Goal: Find specific page/section: Find specific page/section

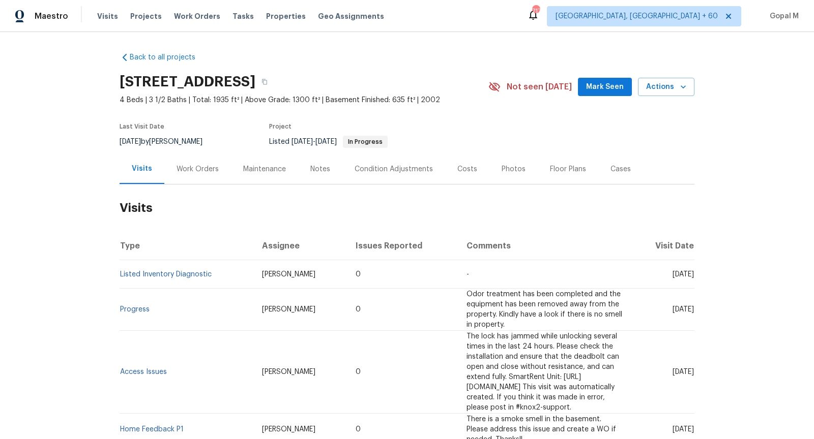
click at [203, 168] on div "Work Orders" at bounding box center [197, 169] width 42 height 10
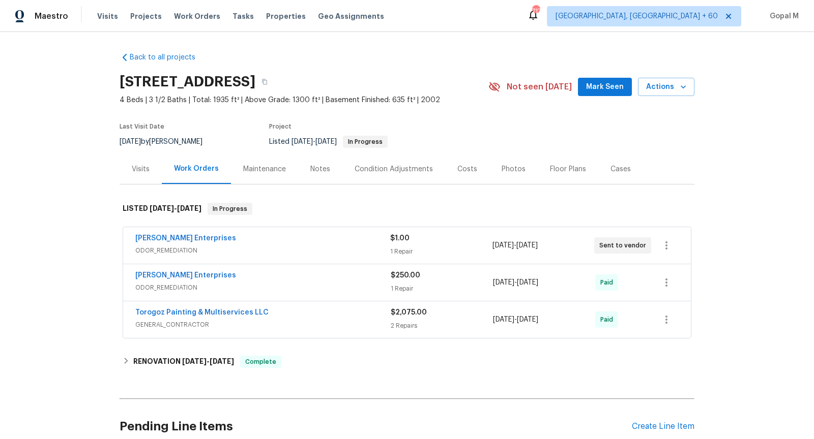
click at [361, 243] on div "[PERSON_NAME] Enterprises" at bounding box center [262, 239] width 255 height 12
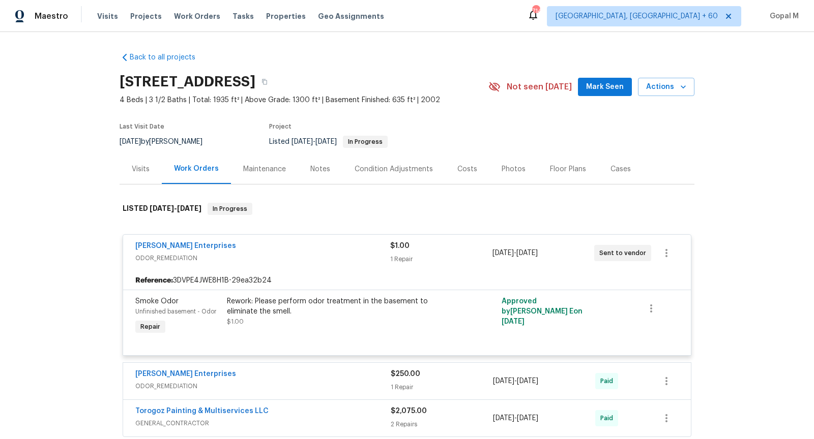
click at [146, 180] on div "Visits" at bounding box center [140, 169] width 42 height 30
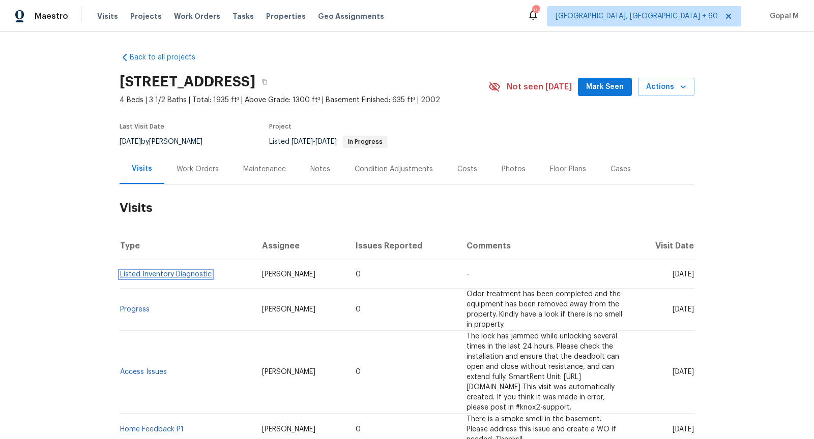
click at [157, 276] on link "Listed Inventory Diagnostic" at bounding box center [166, 274] width 92 height 7
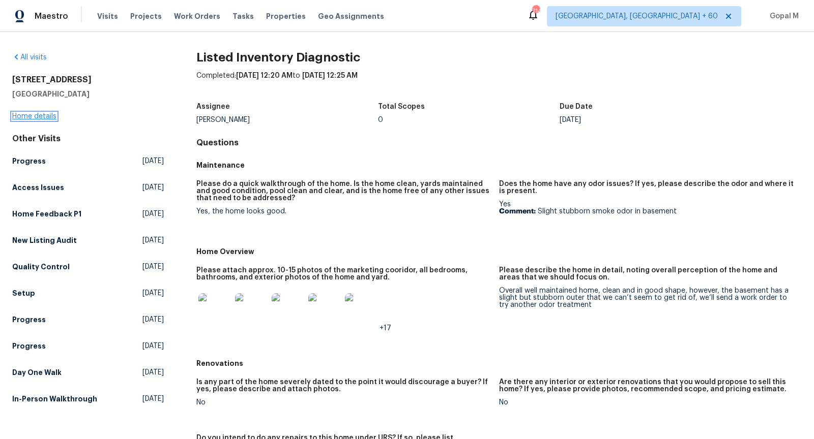
click at [49, 113] on link "Home details" at bounding box center [34, 116] width 44 height 7
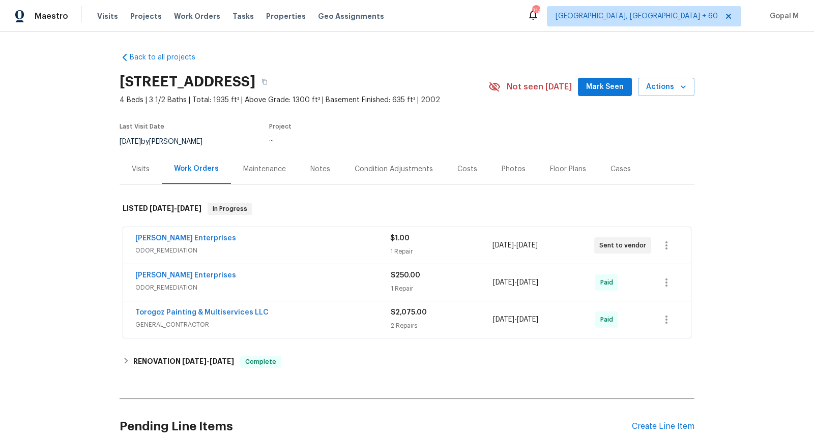
click at [263, 242] on div "[PERSON_NAME] Enterprises" at bounding box center [262, 239] width 255 height 12
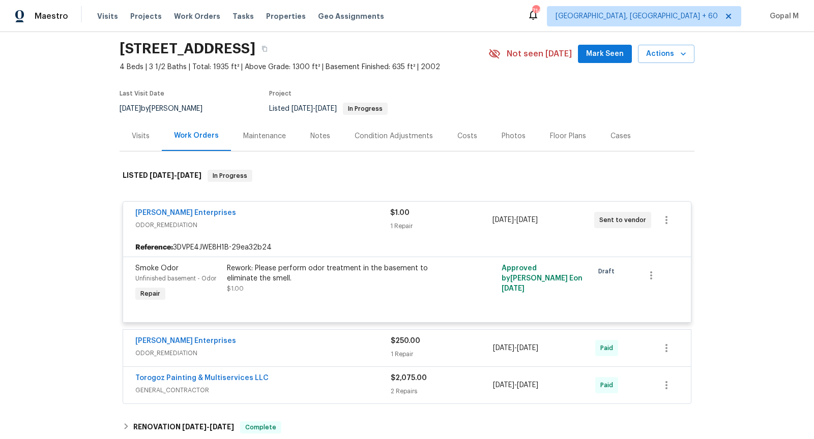
scroll to position [41, 0]
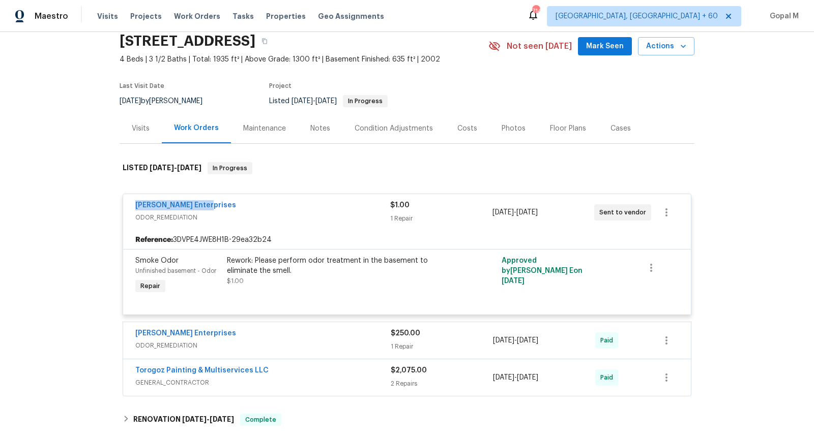
drag, startPoint x: 129, startPoint y: 207, endPoint x: 244, endPoint y: 207, distance: 115.4
click at [244, 207] on div "Nordman Enterprises ODOR_REMEDIATION $1.00 1 Repair 9/30/2025 - 10/2/2025 Sent …" at bounding box center [406, 212] width 567 height 37
copy link "Nordman Enterprises"
